Goal: Task Accomplishment & Management: Complete application form

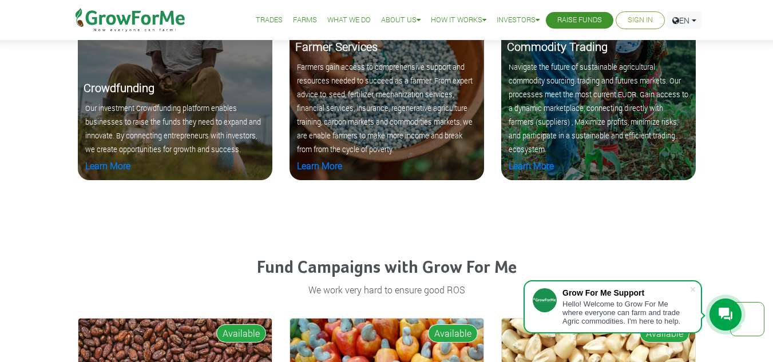
scroll to position [1144, 0]
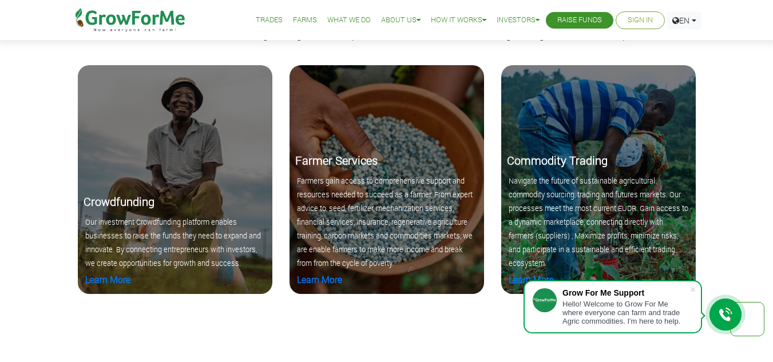
click at [630, 21] on link "Sign In" at bounding box center [639, 20] width 25 height 12
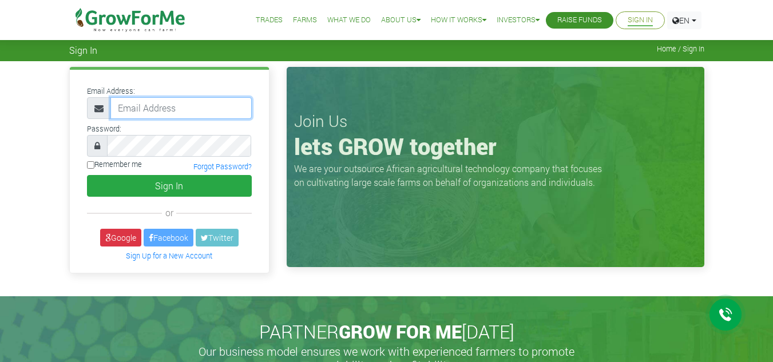
click at [159, 110] on input "email" at bounding box center [180, 108] width 141 height 22
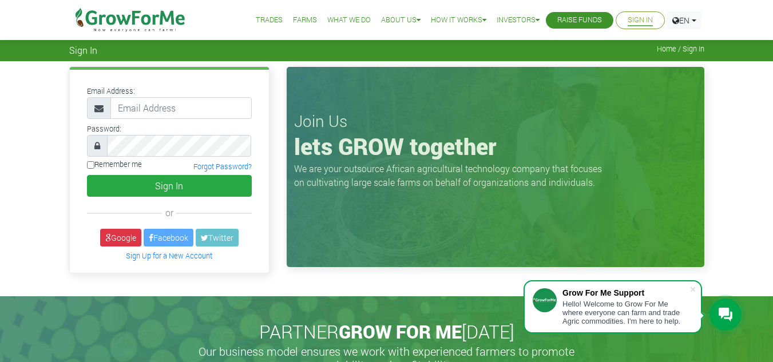
click at [105, 216] on div "or" at bounding box center [169, 213] width 165 height 14
click at [177, 259] on link "Sign Up for a New Account" at bounding box center [169, 255] width 86 height 9
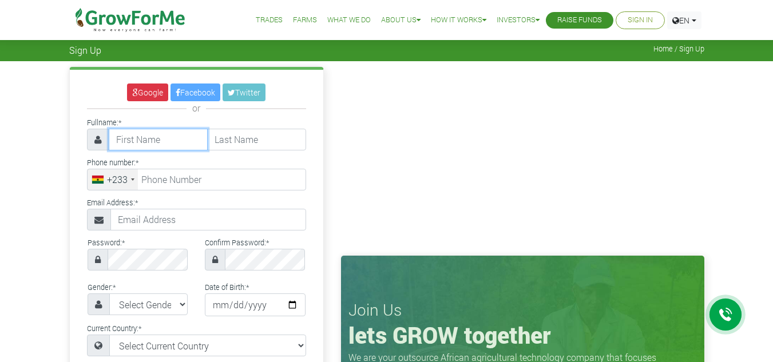
click at [168, 145] on input "text" at bounding box center [158, 140] width 99 height 22
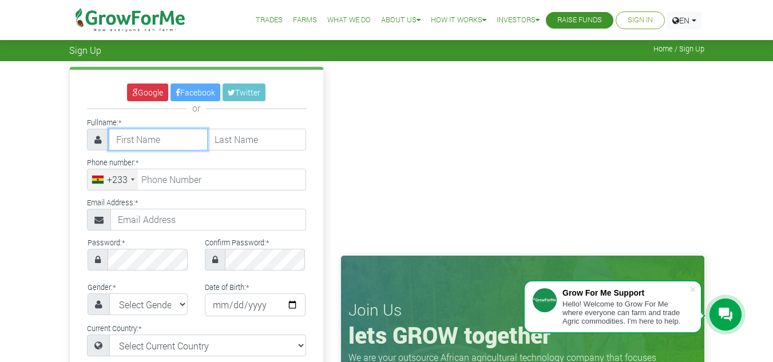
type input "Agnes"
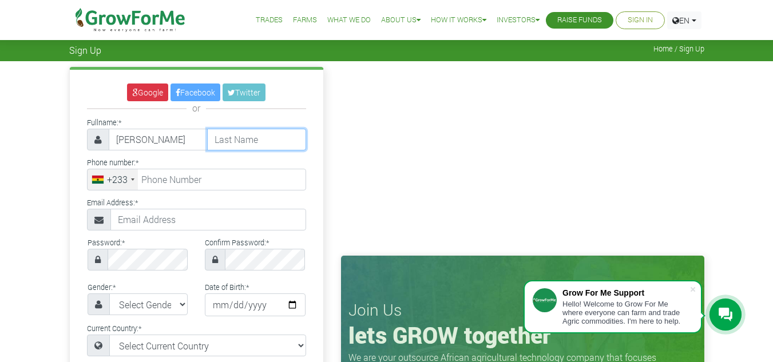
type input "Aryeh"
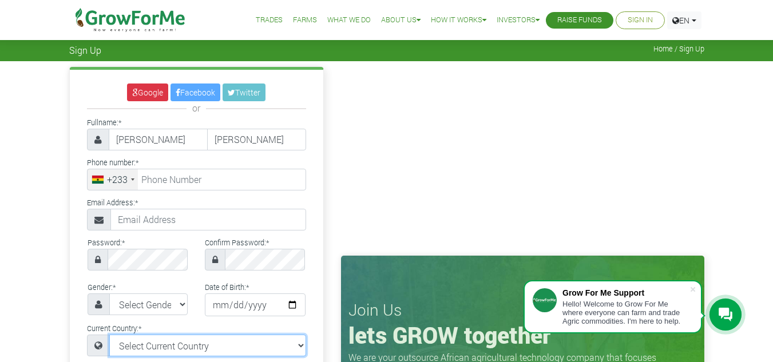
select select "Ghana"
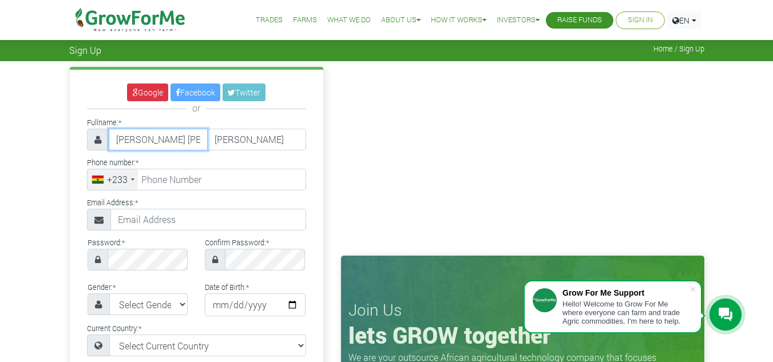
type input "Agnes Irene"
click at [168, 193] on div "Google Facebook Twitter or Fullname: * Agnes Irene Aryeh * +1" at bounding box center [196, 338] width 253 height 537
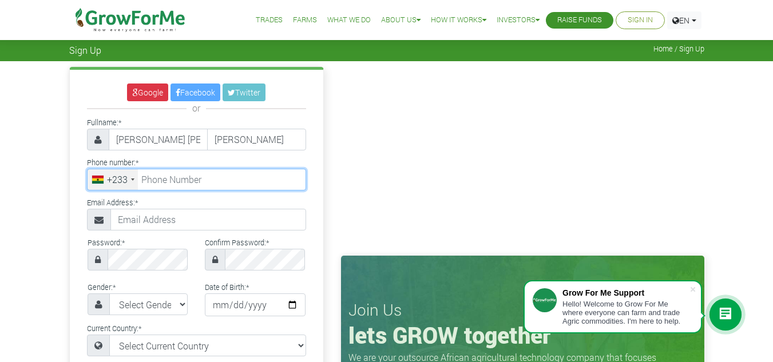
click at [170, 188] on input "tel" at bounding box center [196, 180] width 219 height 22
type input "27 161 1149"
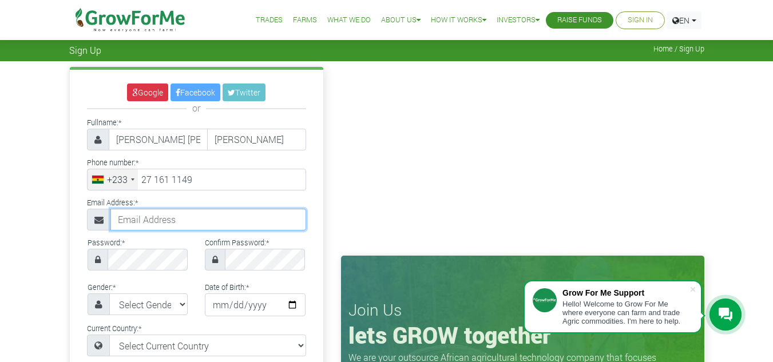
click at [145, 217] on input "text" at bounding box center [208, 220] width 196 height 22
type input "iryne97@gmail.com"
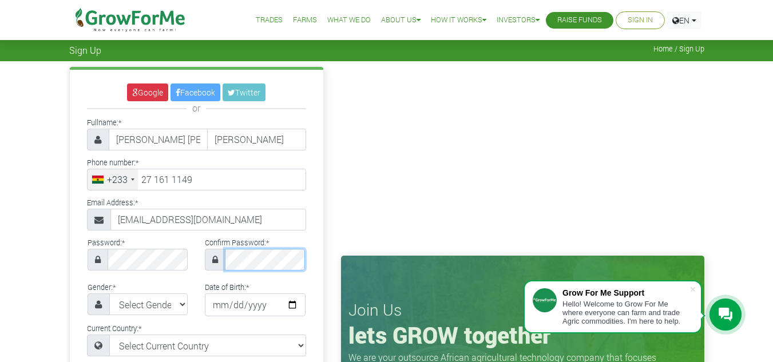
scroll to position [114, 0]
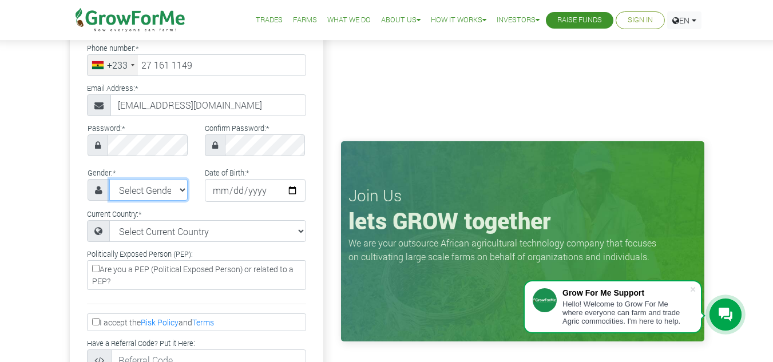
click at [163, 191] on select "Select Gender Female Male" at bounding box center [148, 190] width 79 height 22
select select "Female"
click at [109, 179] on select "Select Gender Female Male" at bounding box center [148, 190] width 79 height 22
click at [245, 187] on input "date" at bounding box center [255, 190] width 101 height 23
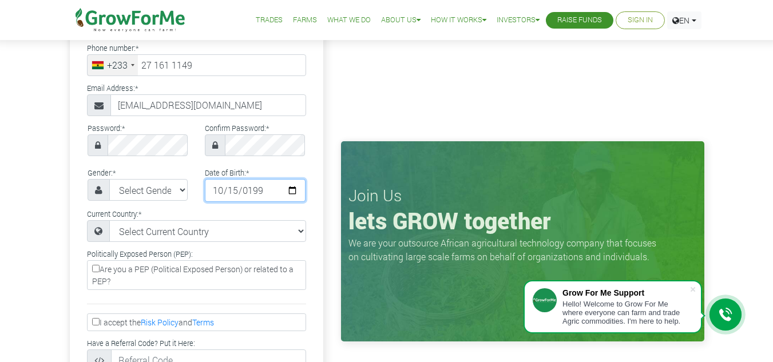
type input "1997-10-15"
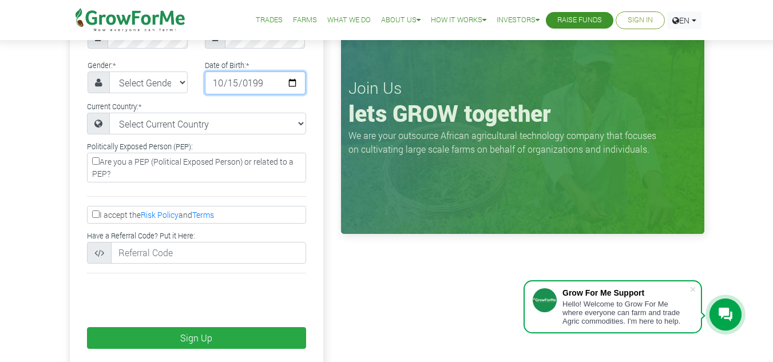
scroll to position [229, 0]
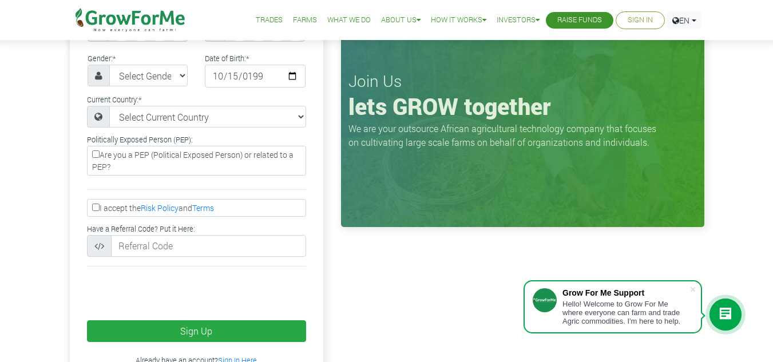
click at [95, 208] on input "I accept the Risk Policy and Terms" at bounding box center [95, 207] width 7 height 7
checkbox input "true"
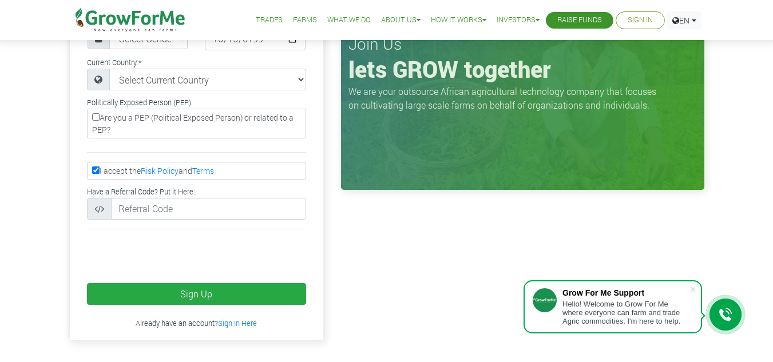
scroll to position [286, 0]
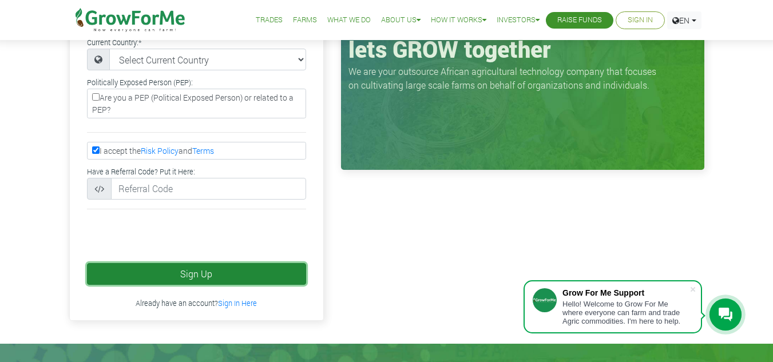
click at [165, 280] on button "Sign Up" at bounding box center [196, 274] width 219 height 22
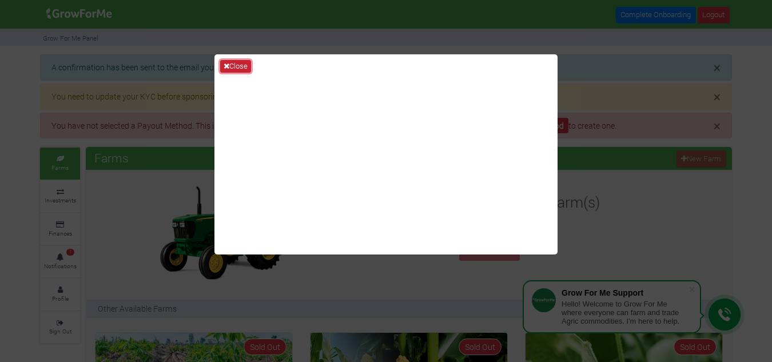
click at [226, 63] on icon at bounding box center [227, 65] width 6 height 7
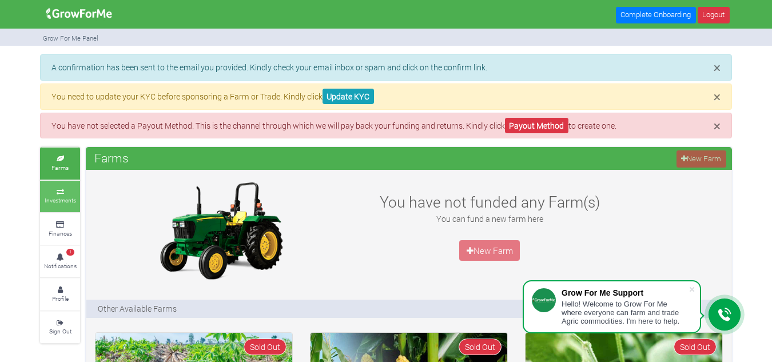
click at [70, 189] on icon at bounding box center [60, 192] width 34 height 6
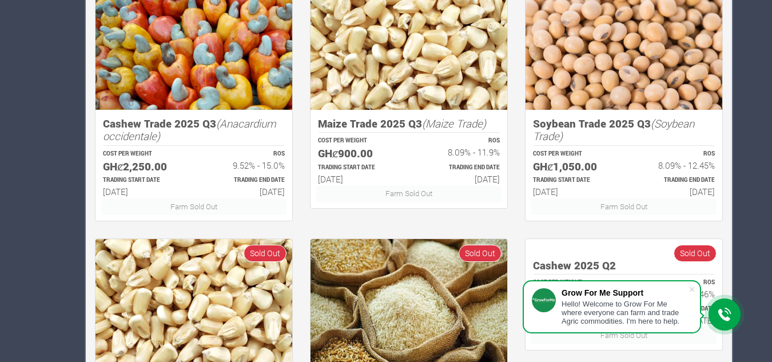
scroll to position [776, 0]
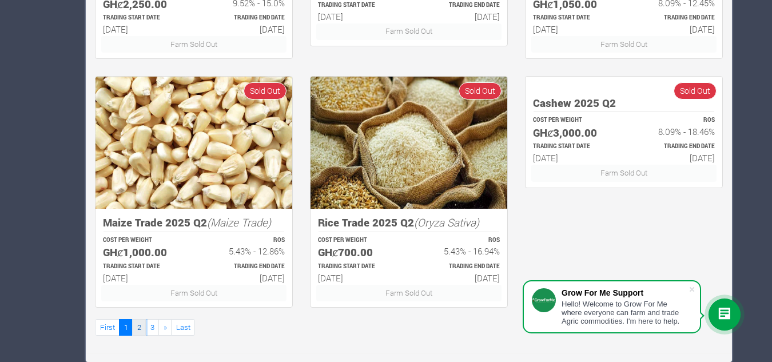
click at [140, 329] on link "2" at bounding box center [139, 327] width 14 height 17
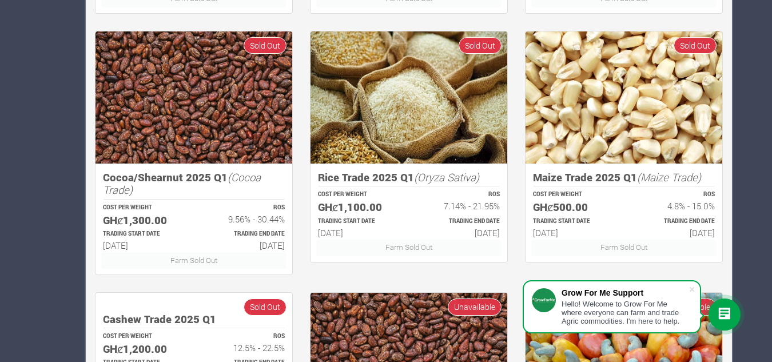
scroll to position [788, 0]
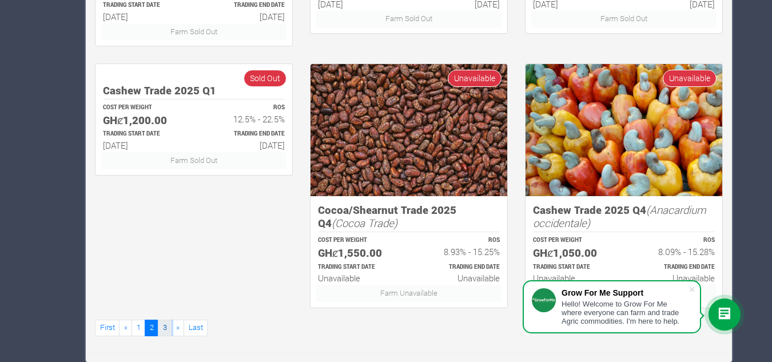
click at [168, 332] on link "3" at bounding box center [165, 328] width 14 height 17
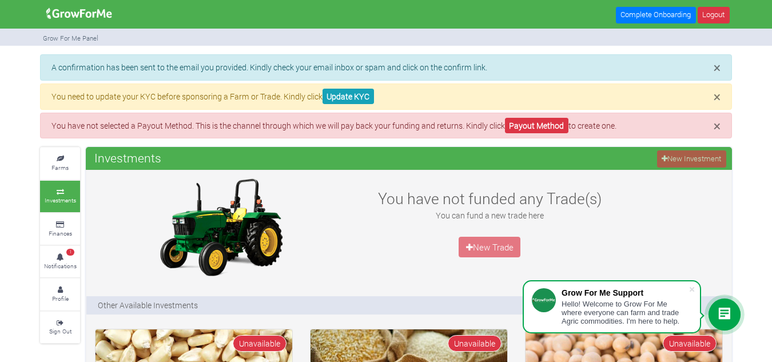
click at [67, 188] on link "Investments" at bounding box center [60, 196] width 40 height 31
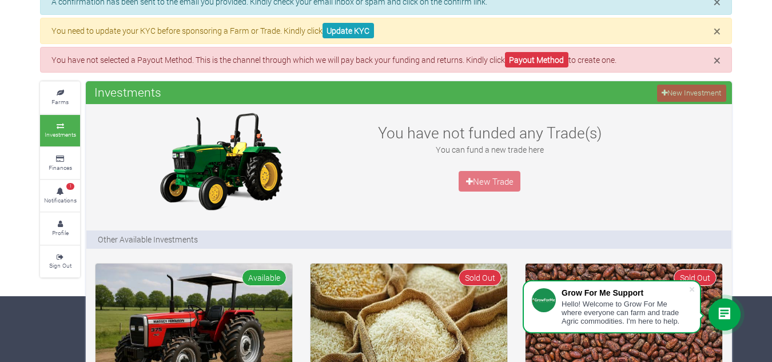
scroll to position [172, 0]
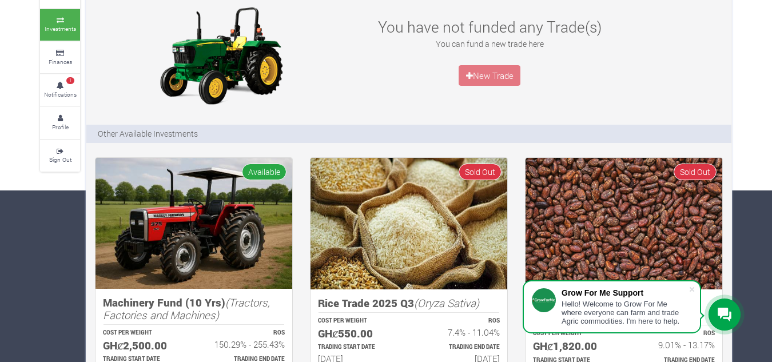
click at [472, 74] on p "New Trade" at bounding box center [490, 75] width 248 height 21
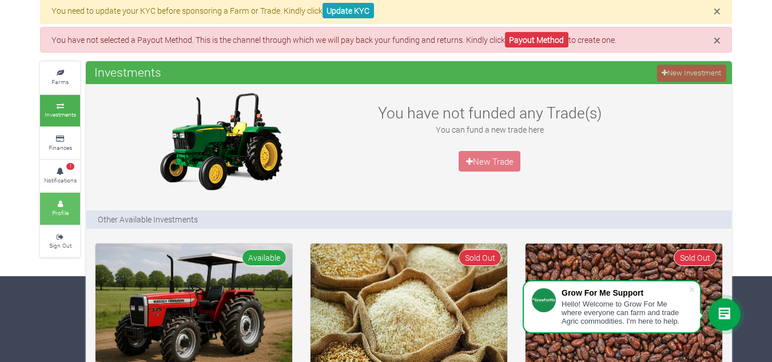
scroll to position [57, 0]
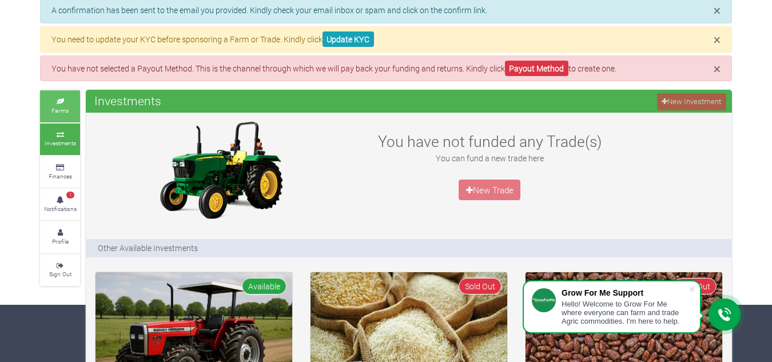
click at [66, 106] on small "Farms" at bounding box center [59, 110] width 17 height 8
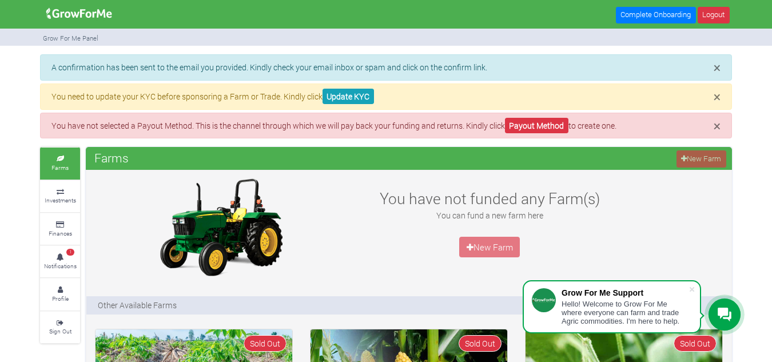
click at [550, 67] on p "A confirmation has been sent to the email you provided. Kindly check your email…" at bounding box center [385, 67] width 669 height 12
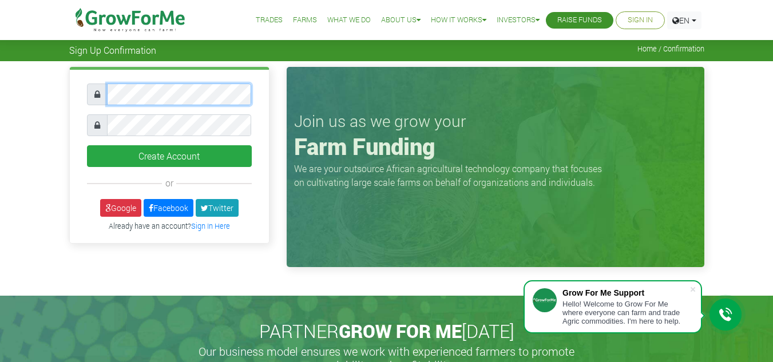
click at [81, 97] on div at bounding box center [169, 95] width 182 height 22
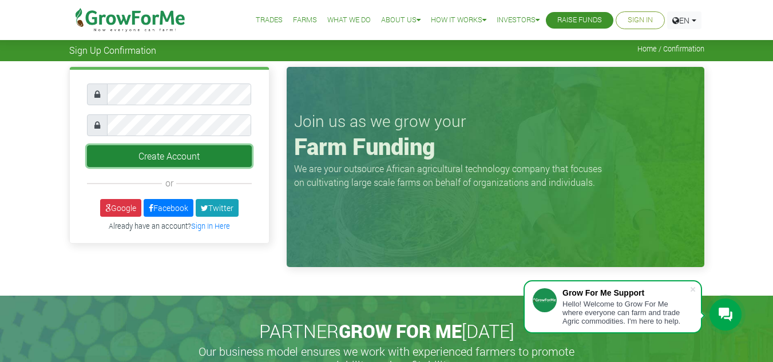
click at [107, 163] on button "Create Account" at bounding box center [169, 156] width 165 height 22
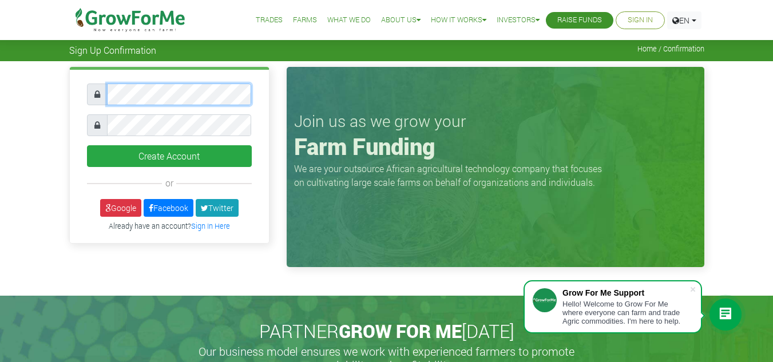
click at [51, 101] on div "Create Account or Google" at bounding box center [386, 169] width 773 height 217
click at [65, 205] on div "Create Account or" at bounding box center [169, 170] width 217 height 206
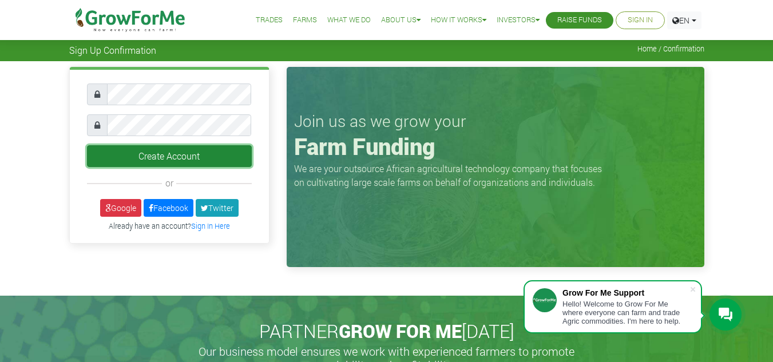
click at [170, 160] on button "Create Account" at bounding box center [169, 156] width 165 height 22
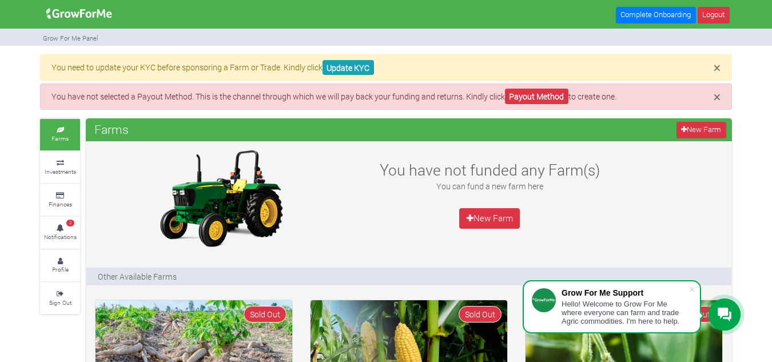
click at [219, 69] on p "You need to update your KYC before sponsoring a Farm or Trade. Kindly click Upd…" at bounding box center [385, 67] width 669 height 12
drag, startPoint x: 565, startPoint y: 68, endPoint x: 598, endPoint y: 73, distance: 33.5
click at [565, 67] on p "You need to update your KYC before sponsoring a Farm or Trade. Kindly click Upd…" at bounding box center [385, 67] width 669 height 12
click at [344, 68] on link "Update KYC" at bounding box center [348, 67] width 51 height 15
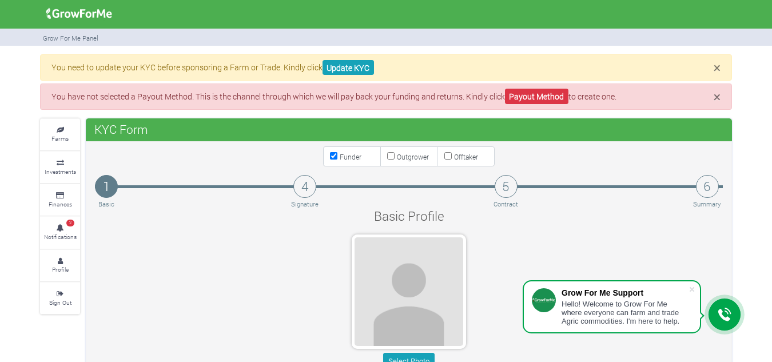
type input "27 161 1149"
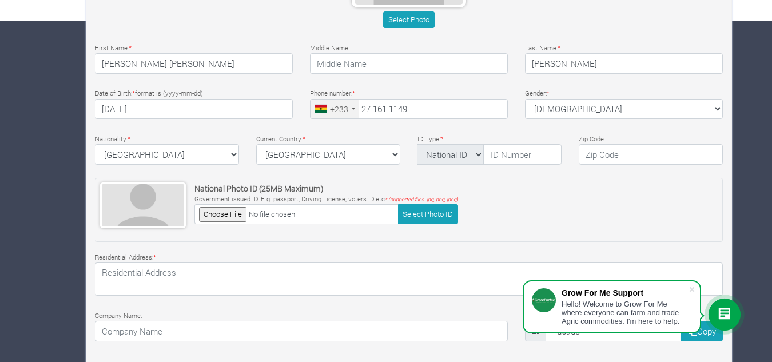
scroll to position [343, 0]
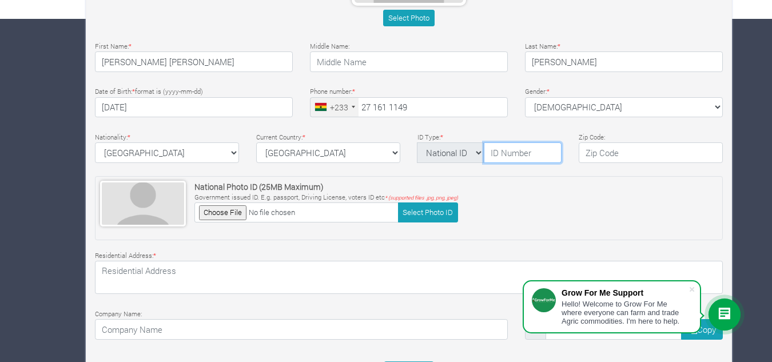
click at [513, 158] on input "text" at bounding box center [523, 152] width 78 height 21
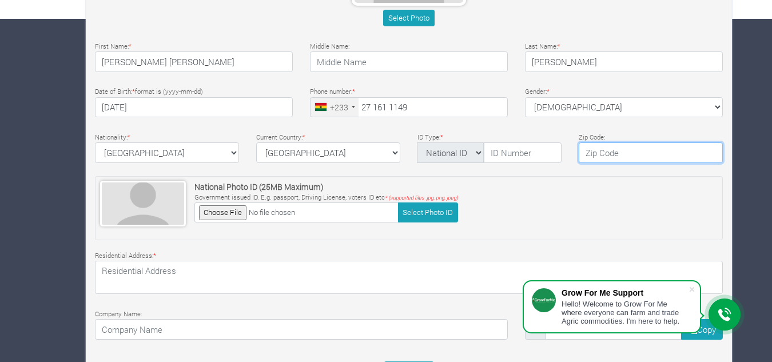
click at [606, 148] on input "text" at bounding box center [651, 152] width 144 height 21
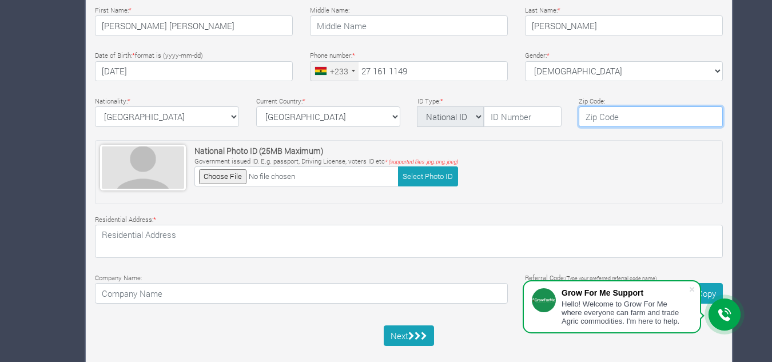
scroll to position [399, 0]
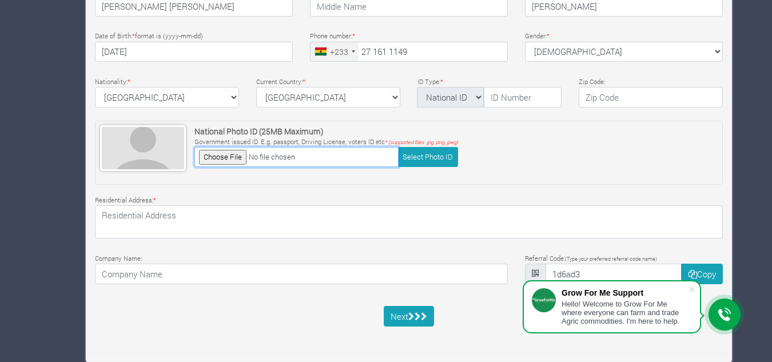
click at [230, 162] on input "file" at bounding box center [296, 157] width 204 height 20
type input "C:\fakepath\Ghana Card Front.jpg"
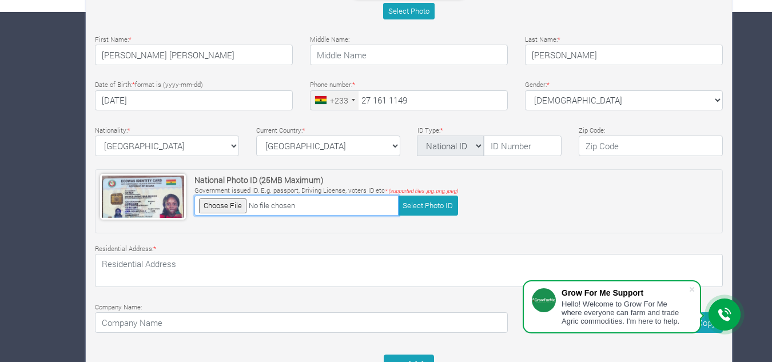
scroll to position [284, 0]
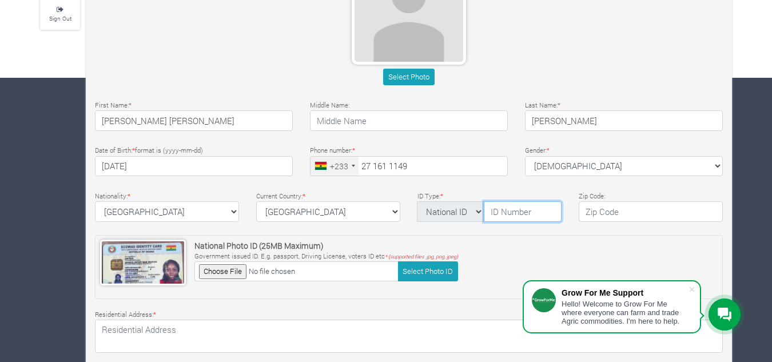
click at [504, 211] on input "text" at bounding box center [523, 211] width 78 height 21
click at [705, 102] on div "Last Name: * Aryeh" at bounding box center [624, 114] width 215 height 33
click at [509, 212] on input "text" at bounding box center [523, 211] width 78 height 21
type input "GHA-001979360-1"
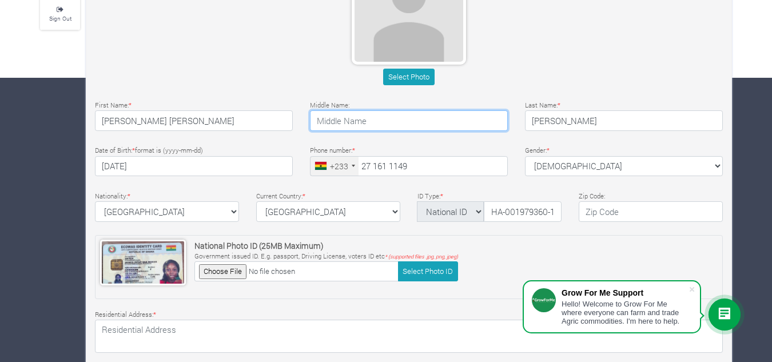
scroll to position [0, 0]
click at [384, 125] on input "text" at bounding box center [409, 120] width 198 height 21
click at [383, 120] on input "text" at bounding box center [409, 120] width 198 height 21
type input "Irene"
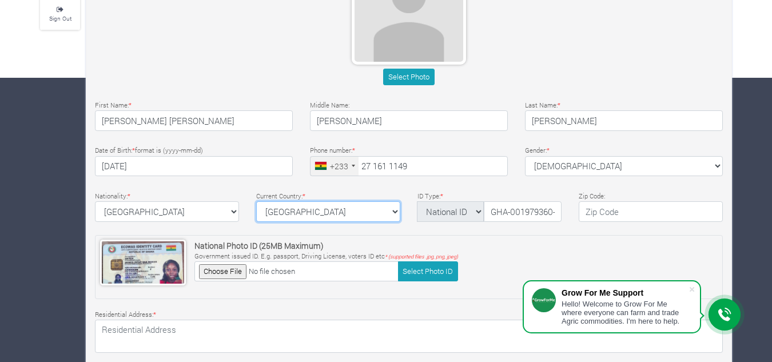
select select "Ghana"
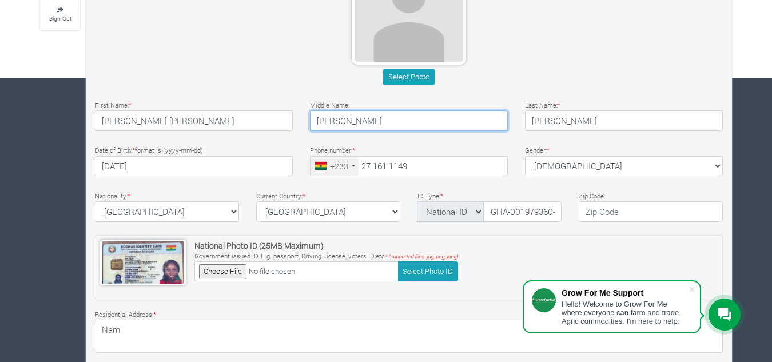
scroll to position [399, 0]
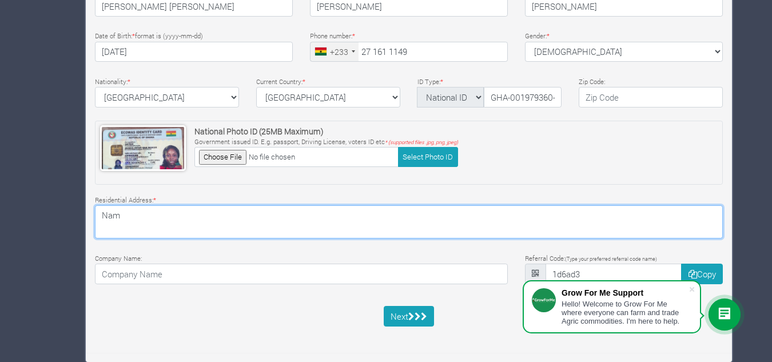
click at [139, 237] on textarea "Nam" at bounding box center [409, 221] width 628 height 33
type textarea "N"
type textarea "Teshie Bushroad"
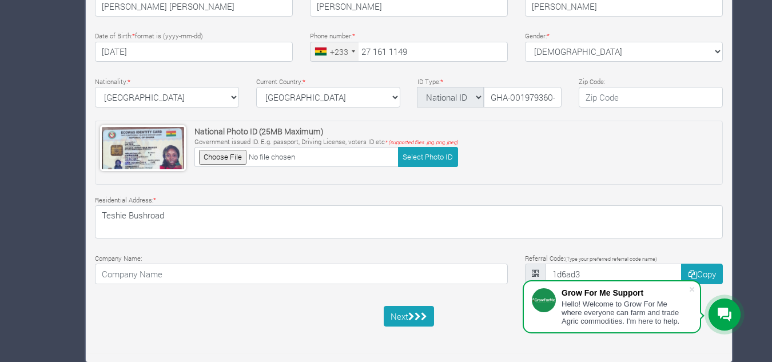
drag, startPoint x: 410, startPoint y: 261, endPoint x: 390, endPoint y: 263, distance: 19.5
click at [410, 261] on div "Company Name:" at bounding box center [301, 268] width 430 height 33
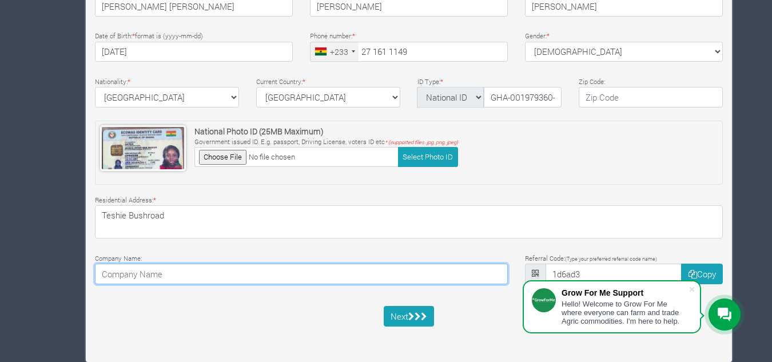
click at [326, 277] on input at bounding box center [301, 274] width 413 height 21
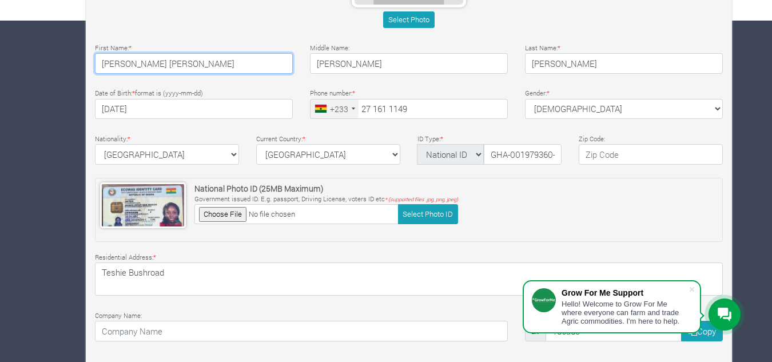
drag, startPoint x: 150, startPoint y: 70, endPoint x: 129, endPoint y: 65, distance: 21.8
click at [129, 65] on input "Agnes Irene" at bounding box center [194, 63] width 198 height 21
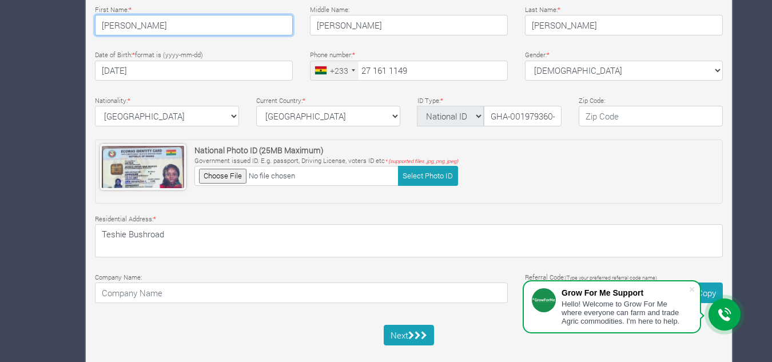
scroll to position [399, 0]
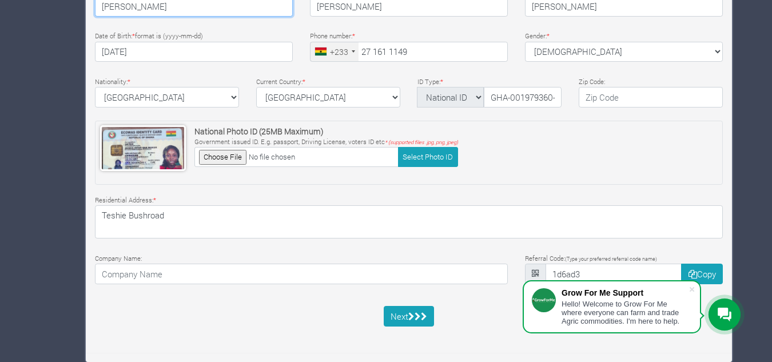
type input "Agnes"
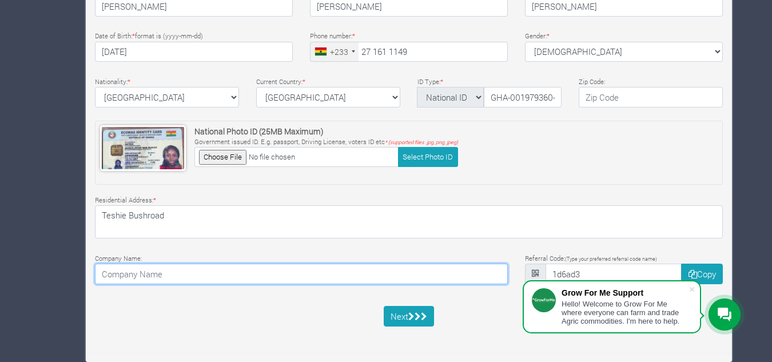
click at [188, 272] on input at bounding box center [301, 274] width 413 height 21
type input "T"
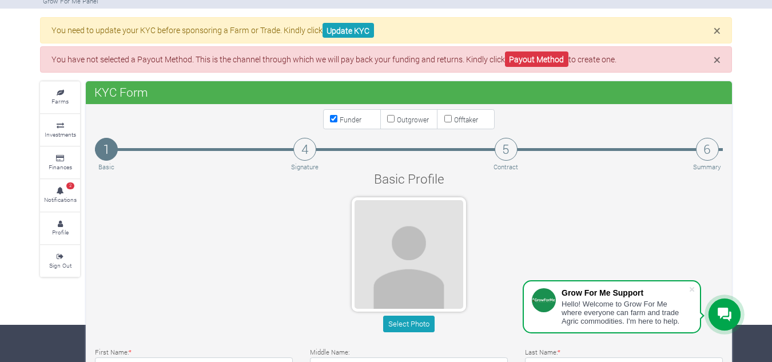
scroll to position [57, 0]
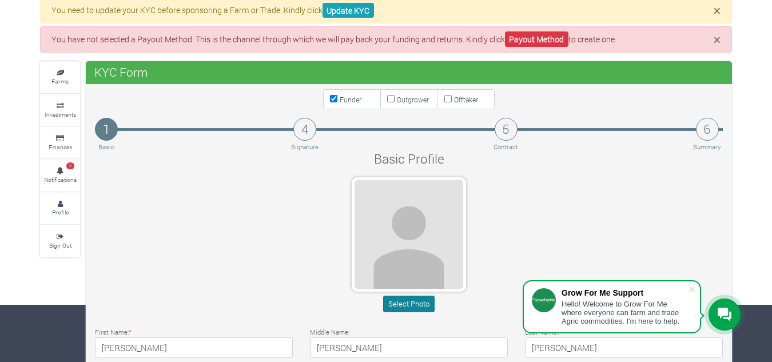
type input "The Multimedia Group"
click at [408, 300] on button "Select Photo" at bounding box center [408, 304] width 51 height 17
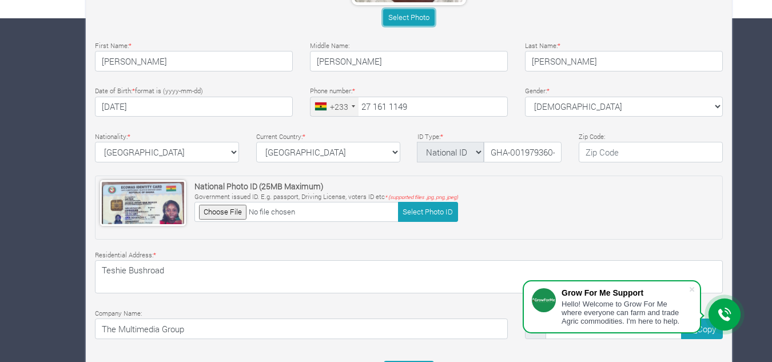
scroll to position [399, 0]
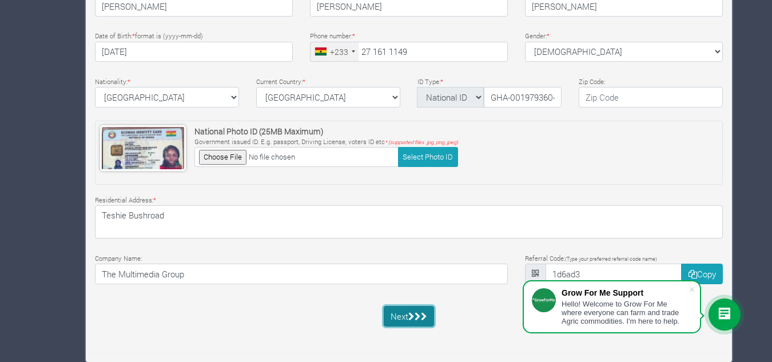
click at [414, 311] on button "Next" at bounding box center [409, 316] width 51 height 21
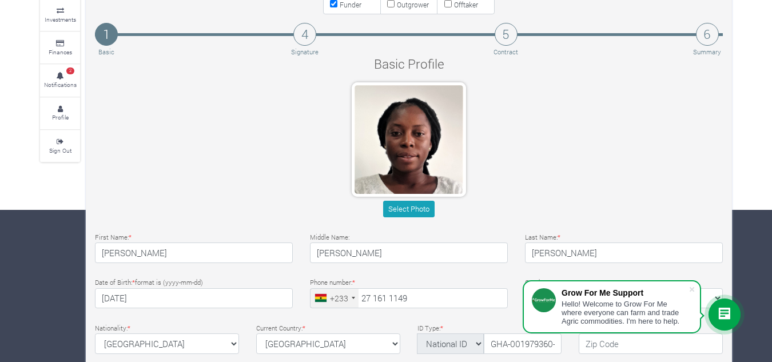
scroll to position [113, 0]
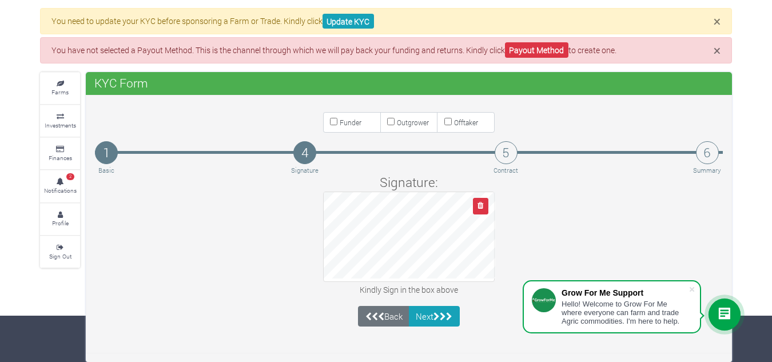
scroll to position [46, 0]
click at [479, 203] on icon "button" at bounding box center [481, 205] width 6 height 7
click at [477, 204] on button "button" at bounding box center [480, 206] width 15 height 17
click at [482, 209] on icon "button" at bounding box center [481, 205] width 6 height 7
drag, startPoint x: 432, startPoint y: 319, endPoint x: 432, endPoint y: 331, distance: 11.4
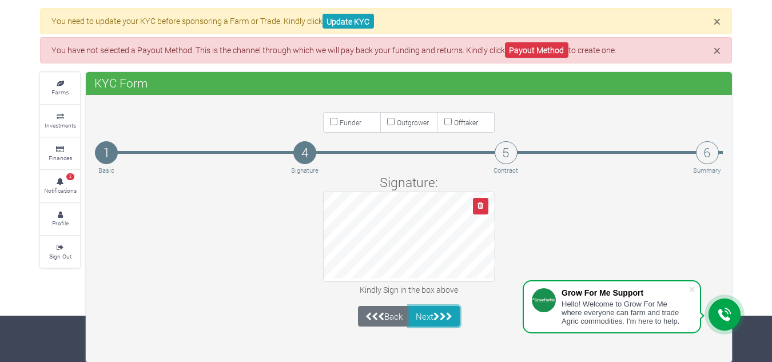
click at [432, 320] on button "Next" at bounding box center [434, 316] width 51 height 21
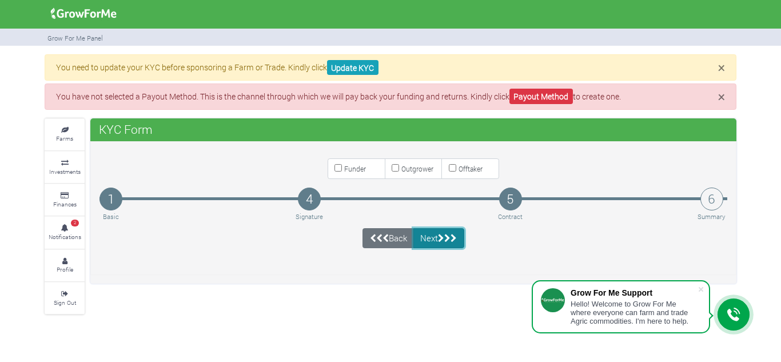
click at [426, 241] on button "Next" at bounding box center [439, 238] width 51 height 21
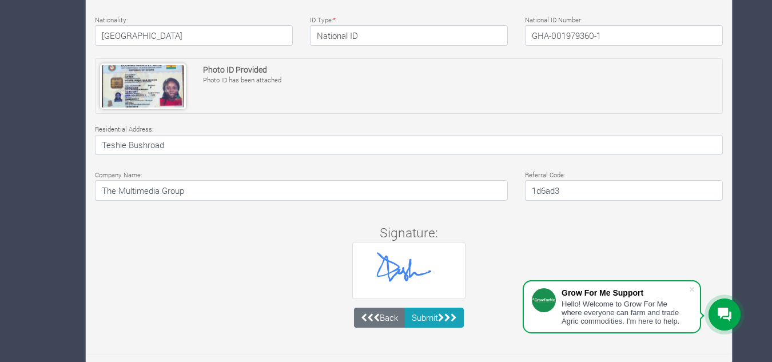
scroll to position [450, 0]
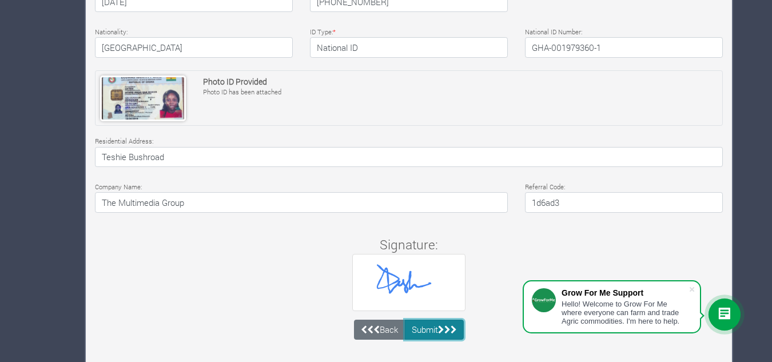
click at [440, 325] on icon "submit" at bounding box center [441, 329] width 6 height 9
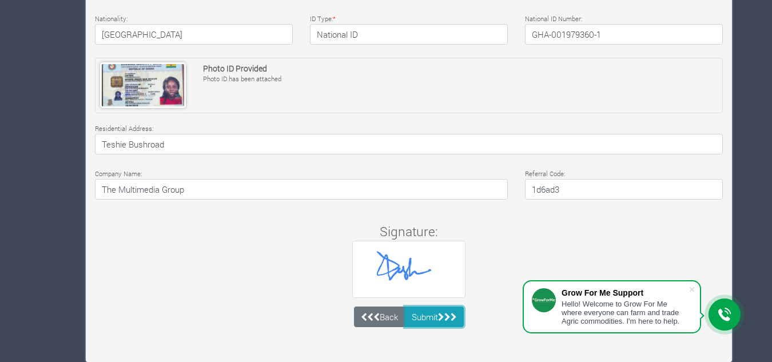
scroll to position [317, 0]
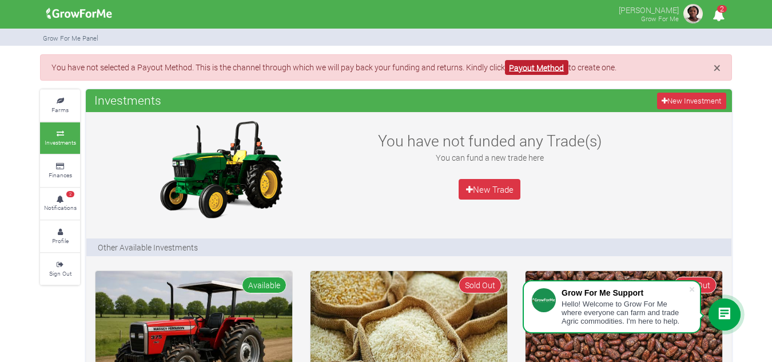
click at [546, 70] on link "Payout Method" at bounding box center [536, 67] width 63 height 15
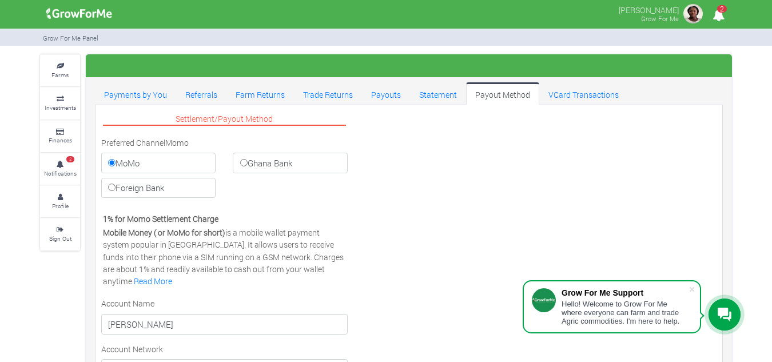
click at [241, 160] on input "Ghana Bank" at bounding box center [243, 162] width 7 height 7
radio input "true"
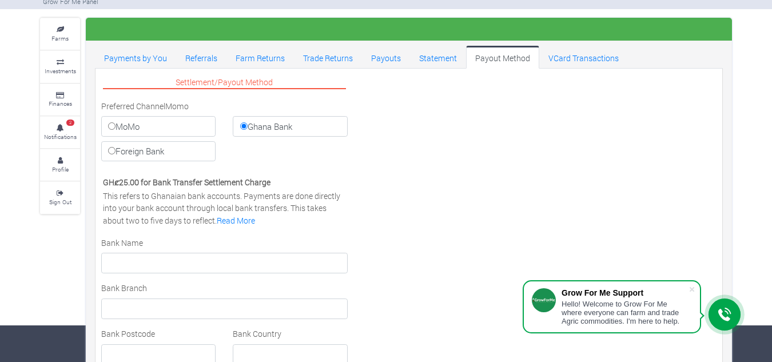
scroll to position [30, 0]
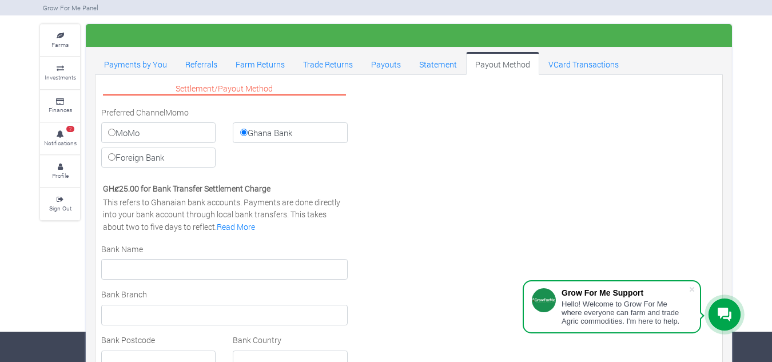
click at [109, 133] on input "MoMo" at bounding box center [111, 132] width 7 height 7
radio input "true"
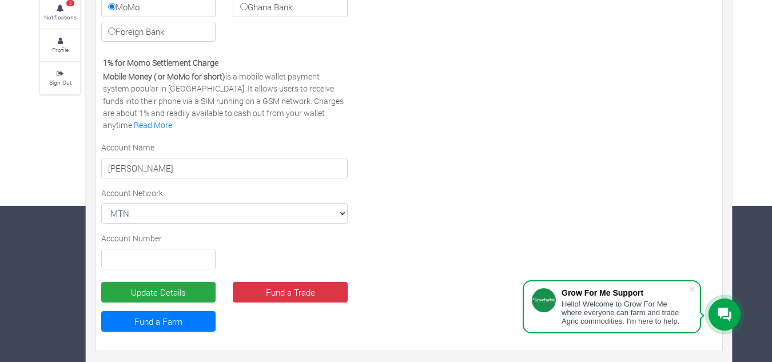
scroll to position [159, 0]
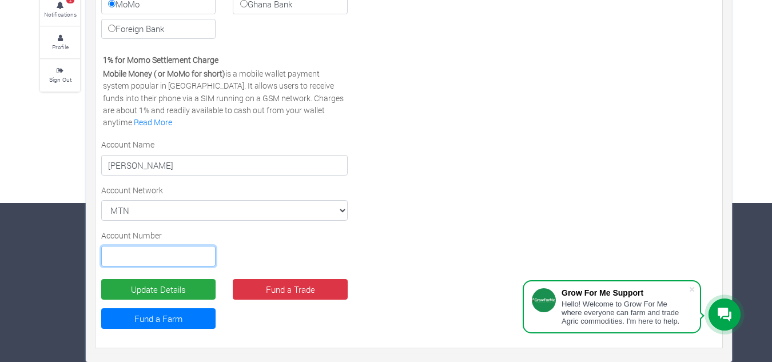
click at [144, 254] on input "text" at bounding box center [158, 256] width 114 height 21
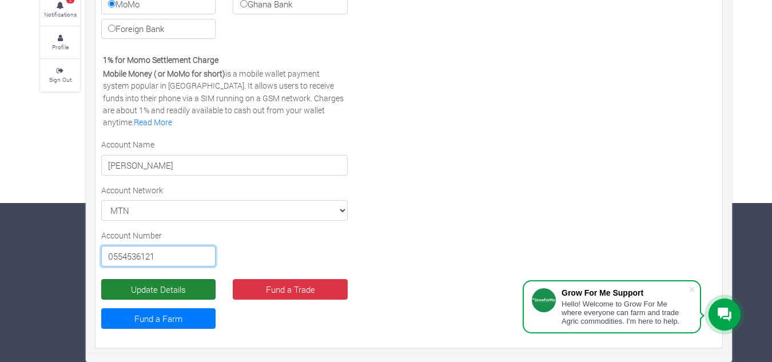
type input "0554536121"
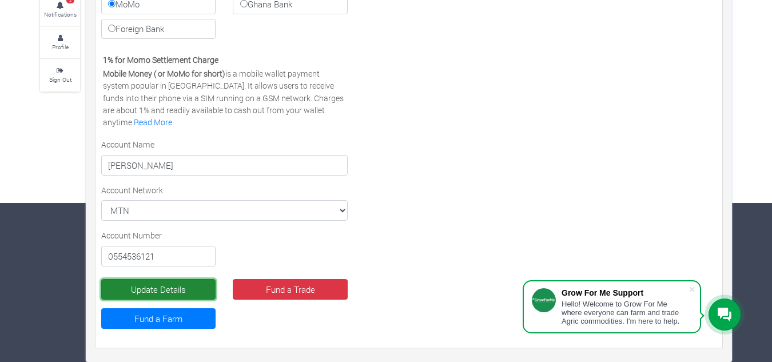
click at [174, 283] on button "Update Details" at bounding box center [158, 289] width 114 height 21
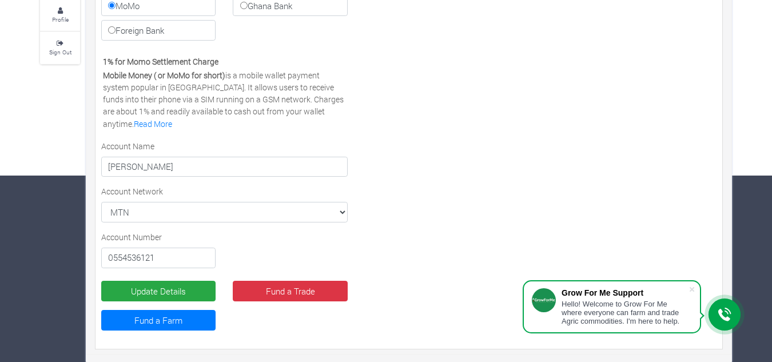
scroll to position [188, 0]
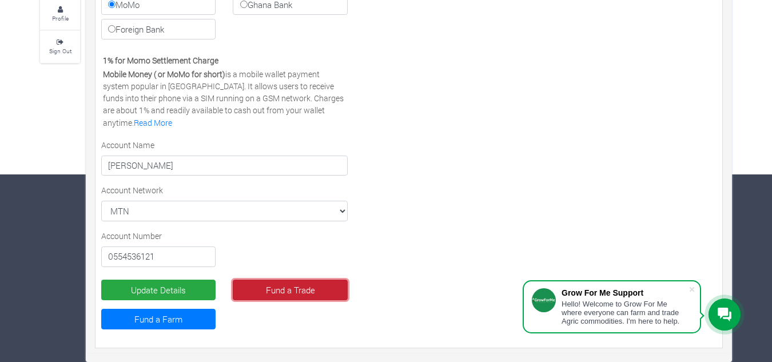
click at [256, 295] on link "Fund a Trade" at bounding box center [290, 290] width 114 height 21
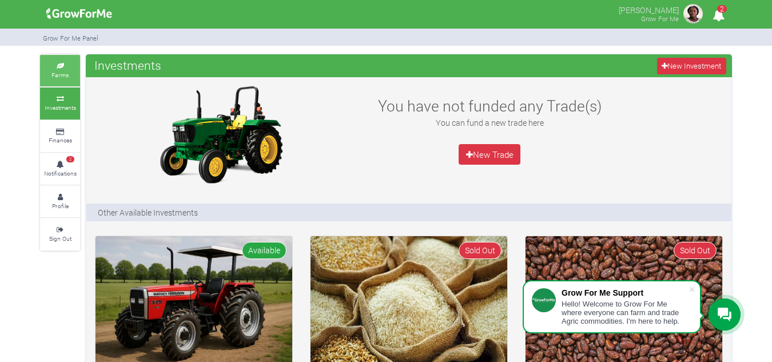
click at [72, 80] on link "Farms" at bounding box center [60, 70] width 40 height 31
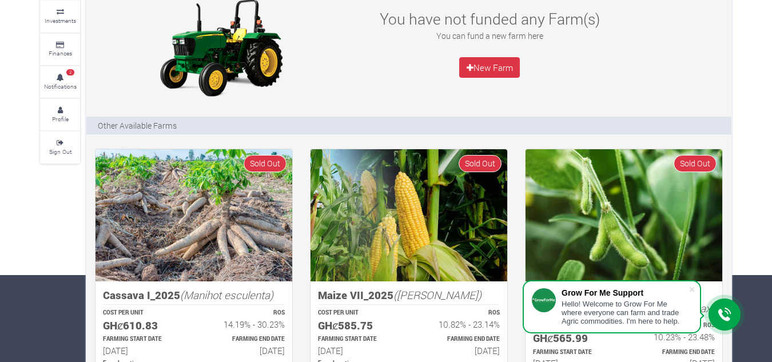
scroll to position [114, 0]
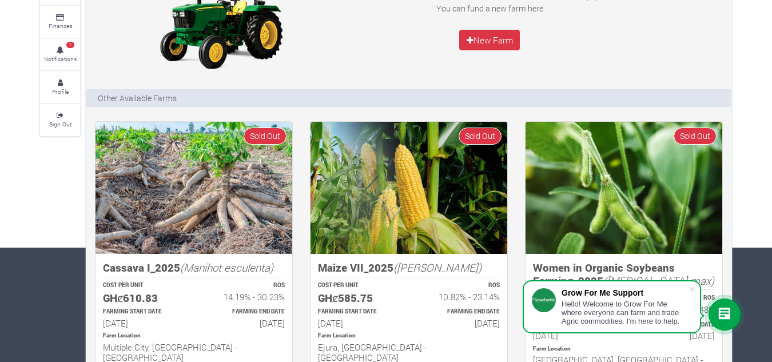
click at [177, 96] on div "Other Available Farms" at bounding box center [137, 98] width 85 height 18
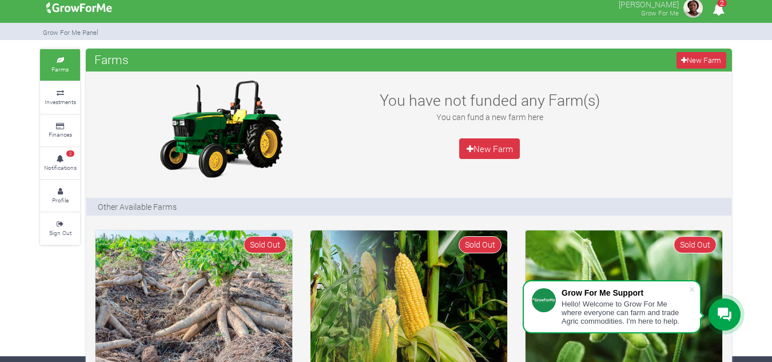
scroll to position [0, 0]
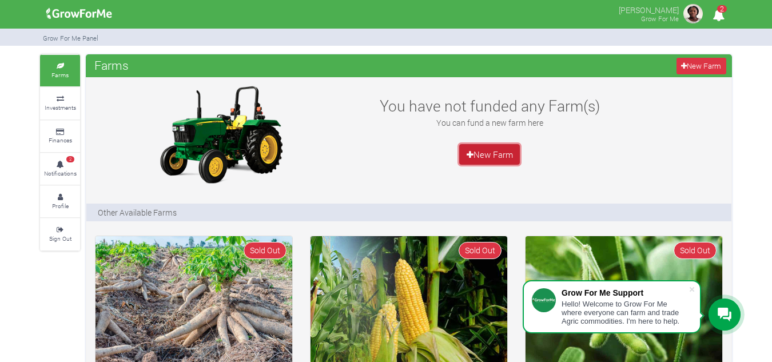
click at [502, 152] on link "New Farm" at bounding box center [489, 154] width 61 height 21
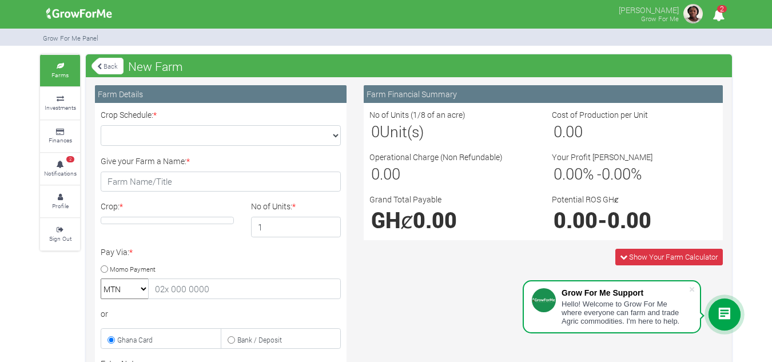
click at [54, 62] on link "Farms" at bounding box center [60, 70] width 40 height 31
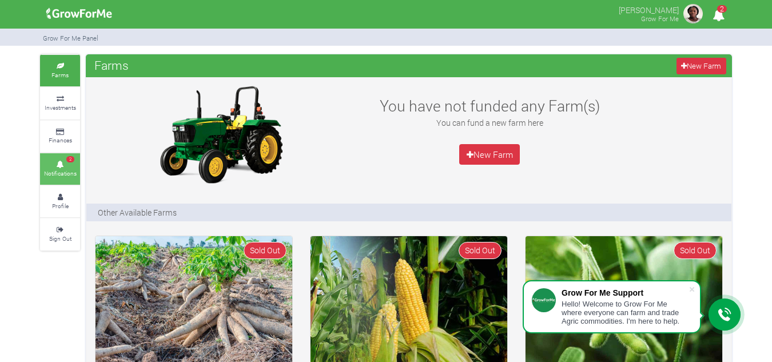
click at [64, 173] on small "Notifications" at bounding box center [60, 173] width 33 height 8
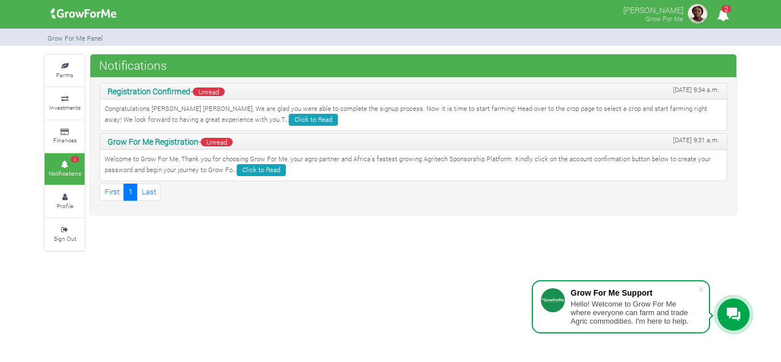
click at [264, 120] on p "Congratulations [PERSON_NAME] [PERSON_NAME], We are glad you were able to compl…" at bounding box center [414, 115] width 618 height 22
click at [289, 121] on link "Click to Read" at bounding box center [313, 120] width 49 height 12
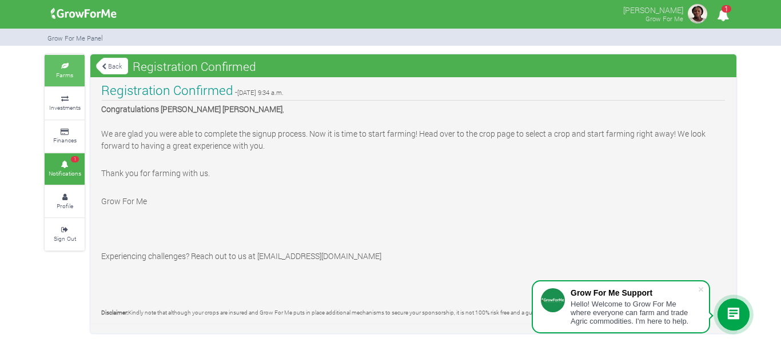
click at [69, 74] on small "Farms" at bounding box center [64, 75] width 17 height 8
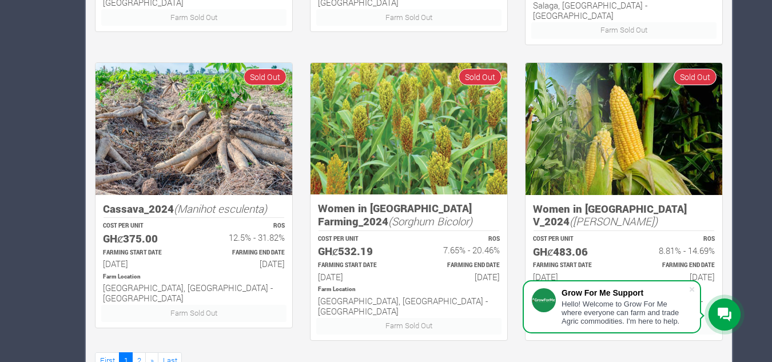
scroll to position [767, 0]
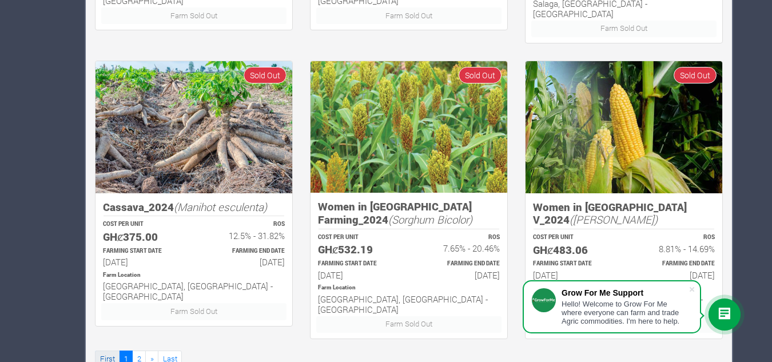
click at [100, 351] on link "First" at bounding box center [107, 359] width 25 height 17
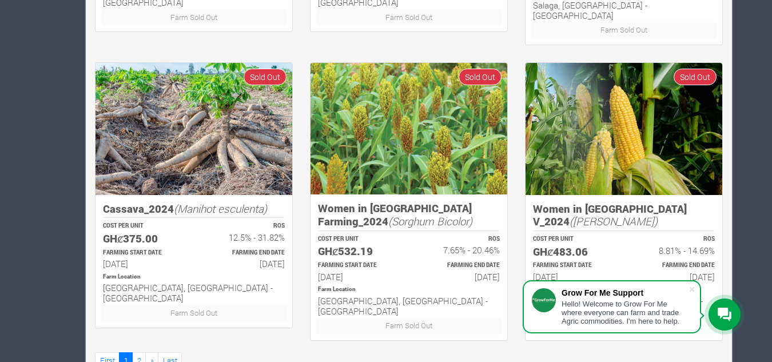
scroll to position [767, 0]
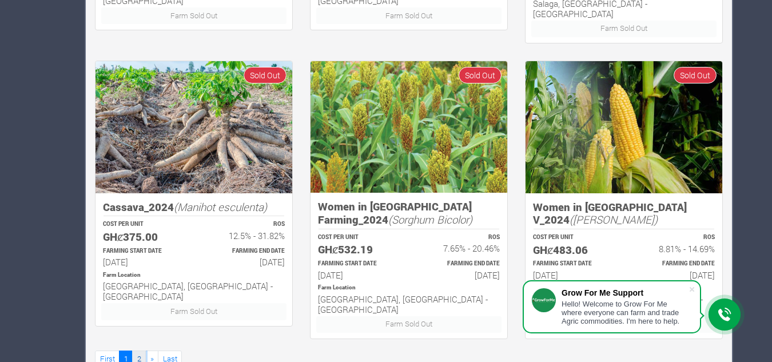
click at [137, 351] on link "2" at bounding box center [139, 359] width 14 height 17
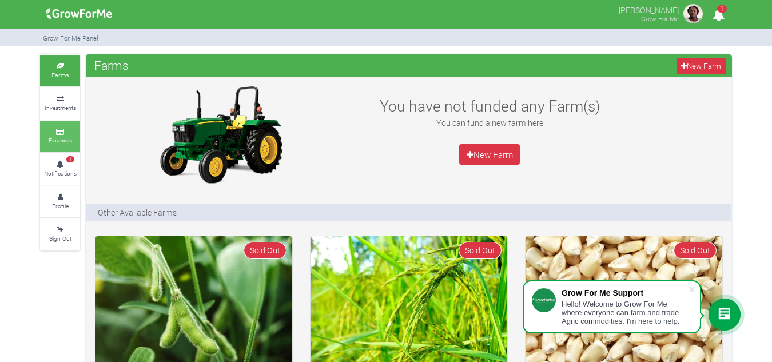
click at [51, 141] on small "Finances" at bounding box center [60, 140] width 23 height 8
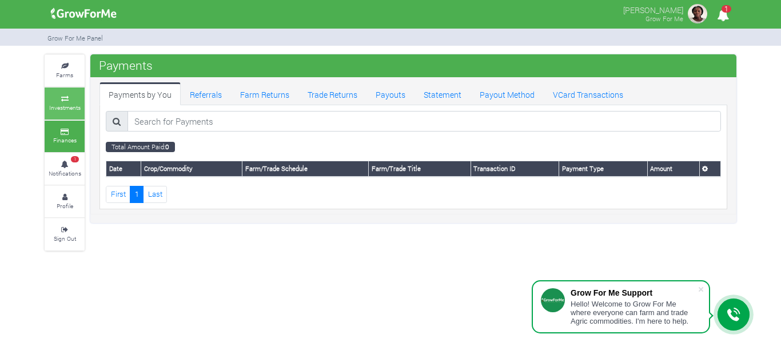
click at [57, 104] on small "Investments" at bounding box center [64, 108] width 31 height 8
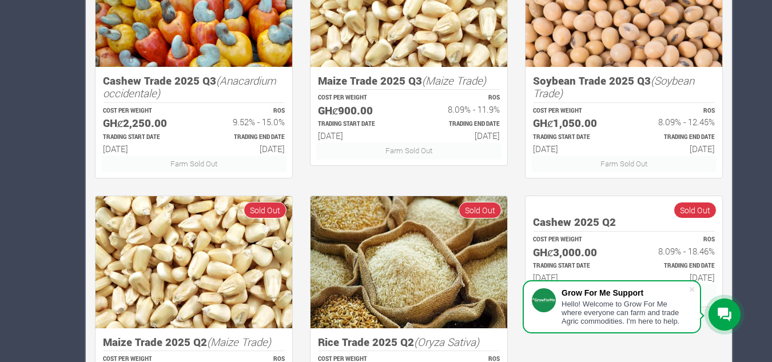
scroll to position [682, 0]
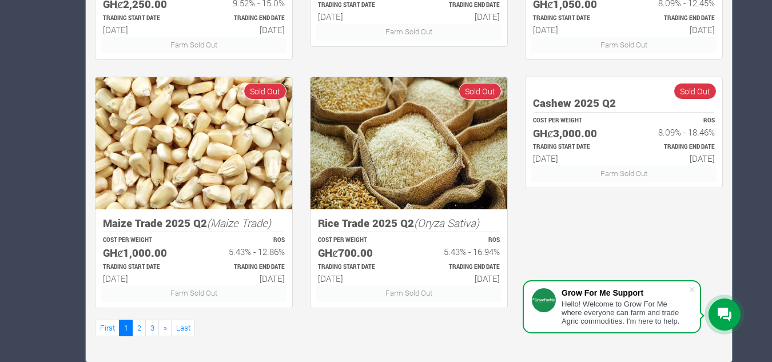
click at [720, 311] on icon at bounding box center [725, 315] width 14 height 14
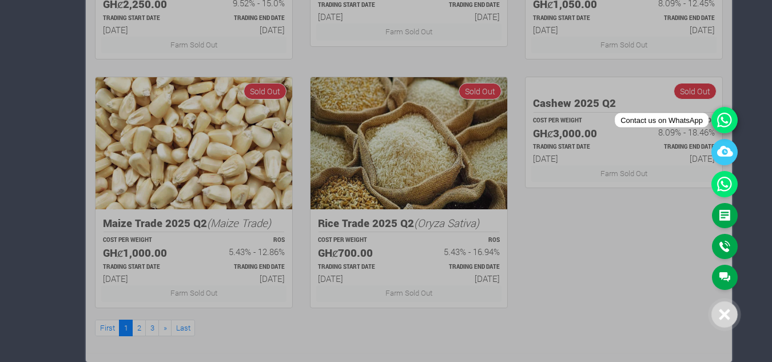
click at [731, 118] on icon at bounding box center [725, 120] width 26 height 26
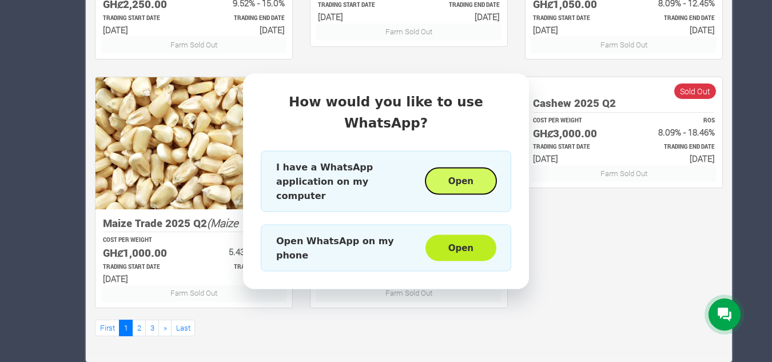
click at [478, 175] on button "Open" at bounding box center [461, 181] width 71 height 26
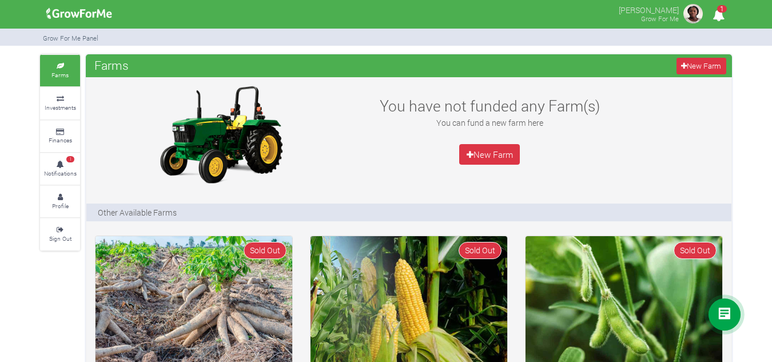
click at [65, 31] on div "Grow For Me Panel" at bounding box center [70, 38] width 61 height 18
click at [73, 3] on img at bounding box center [79, 13] width 74 height 23
click at [59, 107] on small "Investments" at bounding box center [60, 108] width 31 height 8
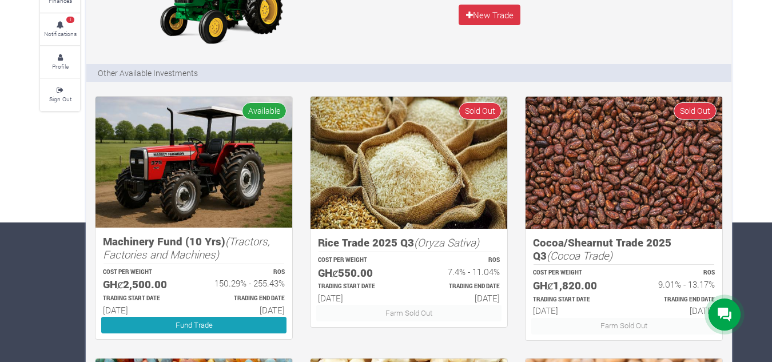
scroll to position [172, 0]
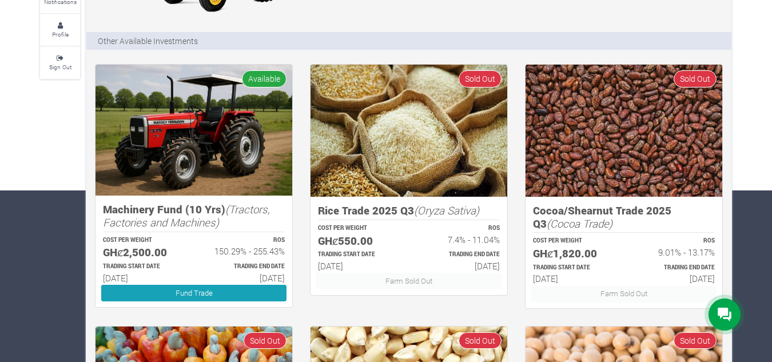
click at [207, 131] on img at bounding box center [194, 130] width 197 height 131
click at [173, 208] on h5 "Machinery Fund (10 Yrs) (Tractors, Factories and Machines)" at bounding box center [194, 216] width 182 height 26
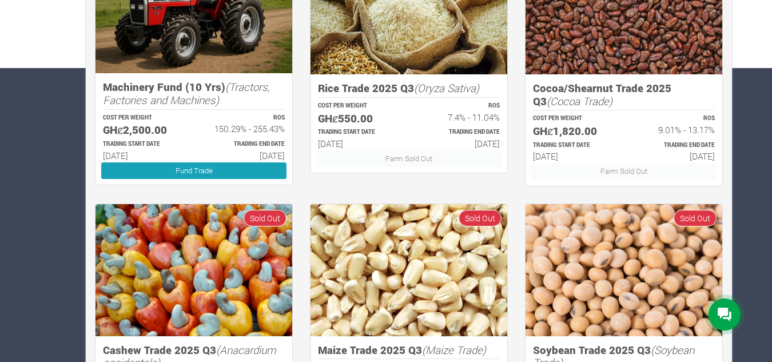
scroll to position [286, 0]
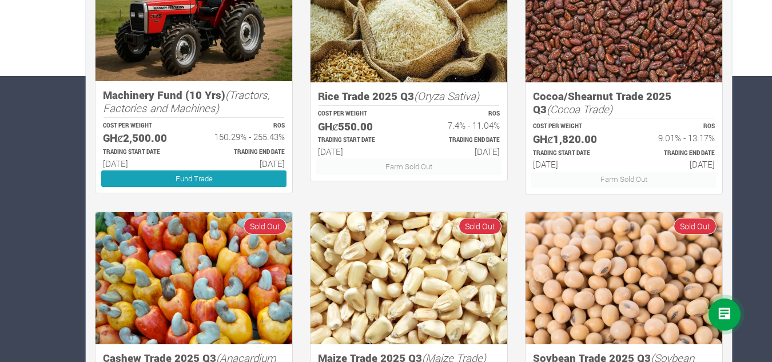
click at [216, 111] on icon "(Tractors, Factories and Machines)" at bounding box center [186, 101] width 167 height 27
click at [201, 98] on h5 "Machinery Fund (10 Yrs) (Tractors, Factories and Machines)" at bounding box center [194, 102] width 182 height 26
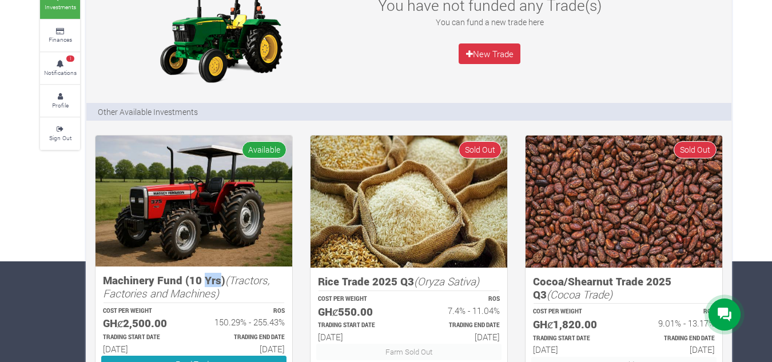
scroll to position [172, 0]
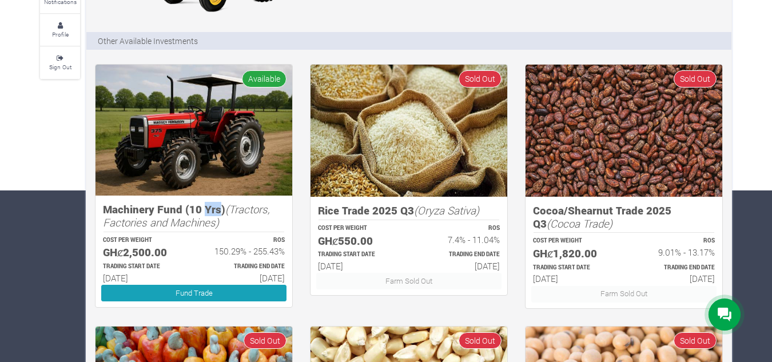
click at [221, 169] on img at bounding box center [194, 130] width 197 height 131
click at [254, 118] on img at bounding box center [194, 130] width 197 height 131
click at [276, 76] on span "Available" at bounding box center [264, 78] width 45 height 17
click at [228, 155] on img at bounding box center [194, 130] width 197 height 131
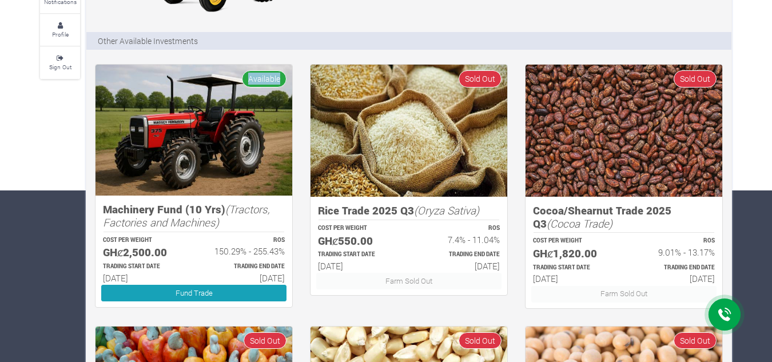
click at [228, 155] on img at bounding box center [194, 130] width 197 height 131
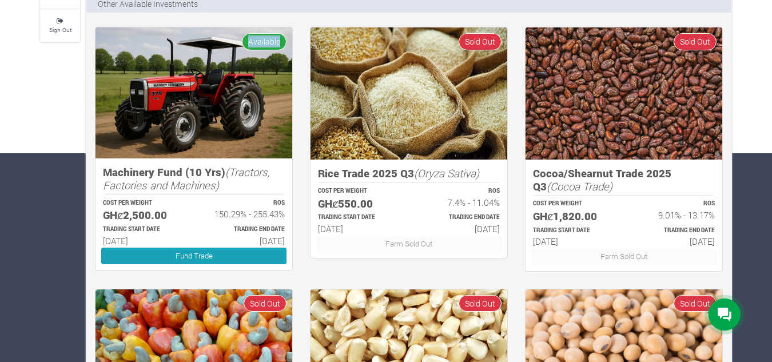
scroll to position [286, 0]
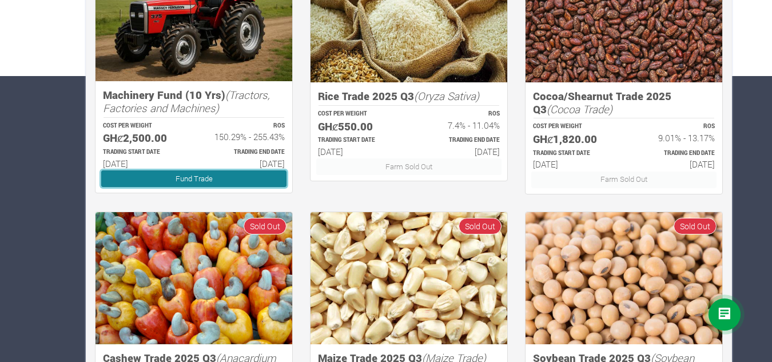
click at [193, 183] on link "Fund Trade" at bounding box center [193, 178] width 185 height 17
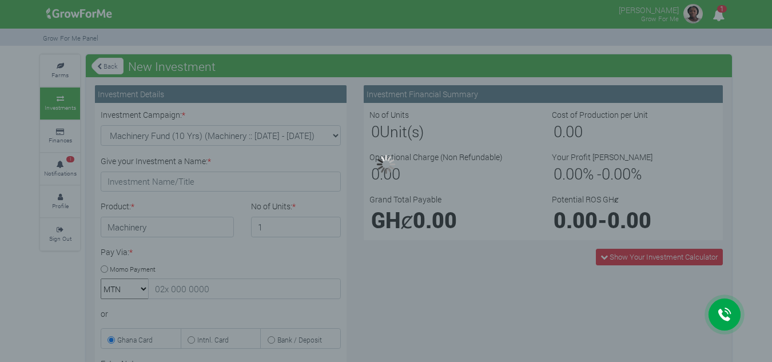
type input "1"
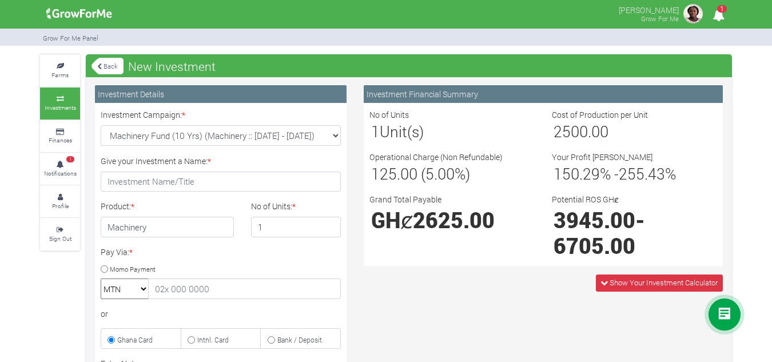
click at [57, 102] on link "Investments" at bounding box center [60, 103] width 40 height 31
